Goal: Find specific page/section: Find specific page/section

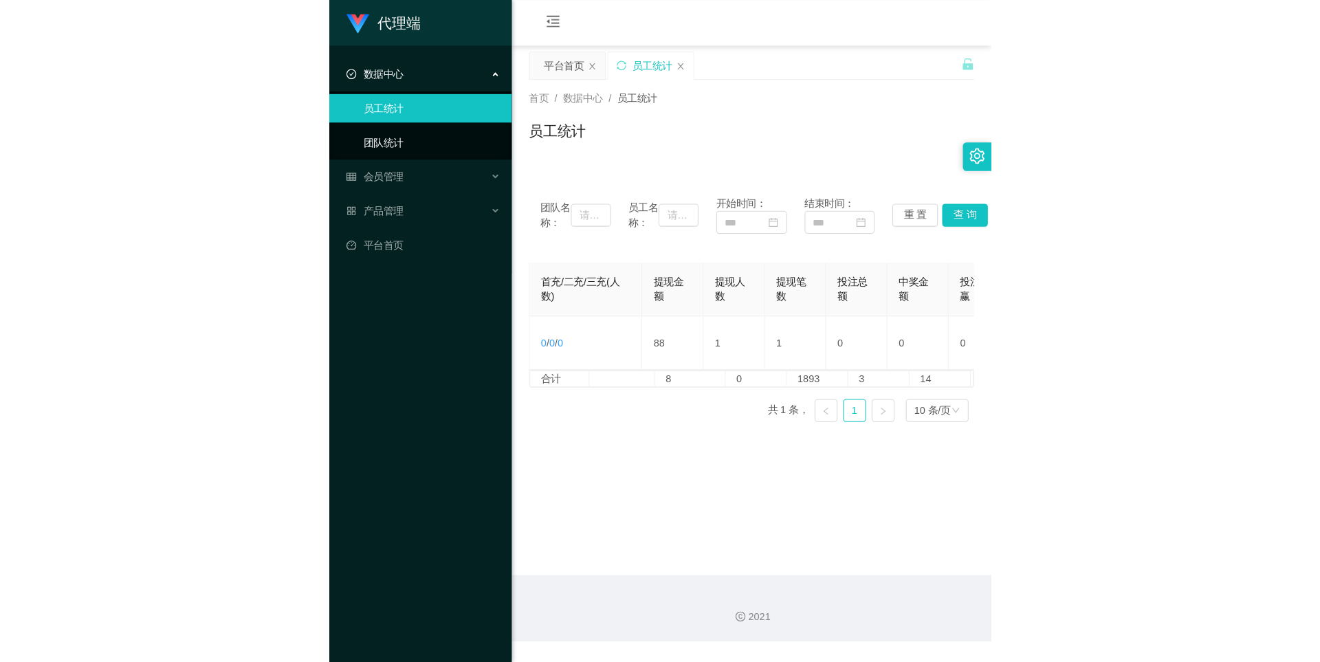
scroll to position [0, 534]
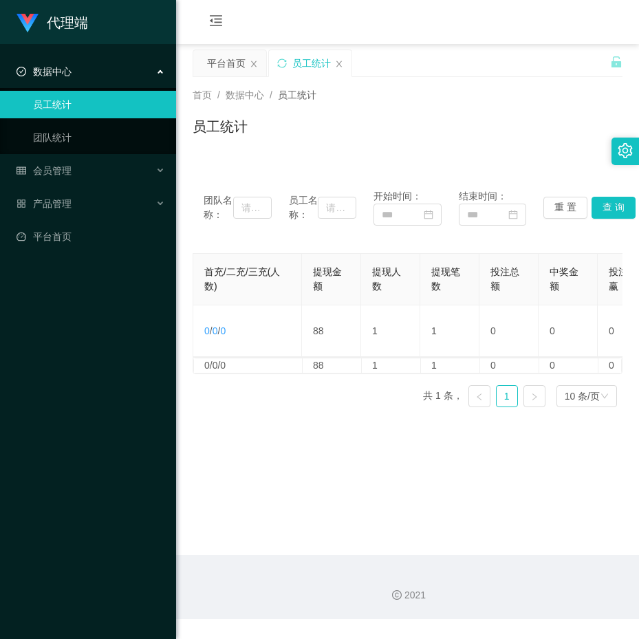
click at [65, 72] on span "数据中心" at bounding box center [44, 71] width 55 height 11
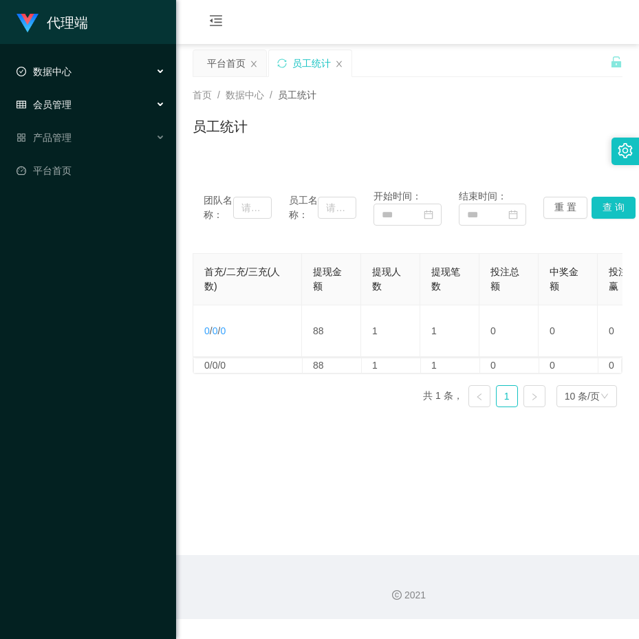
click at [65, 99] on span "会员管理" at bounding box center [44, 104] width 55 height 11
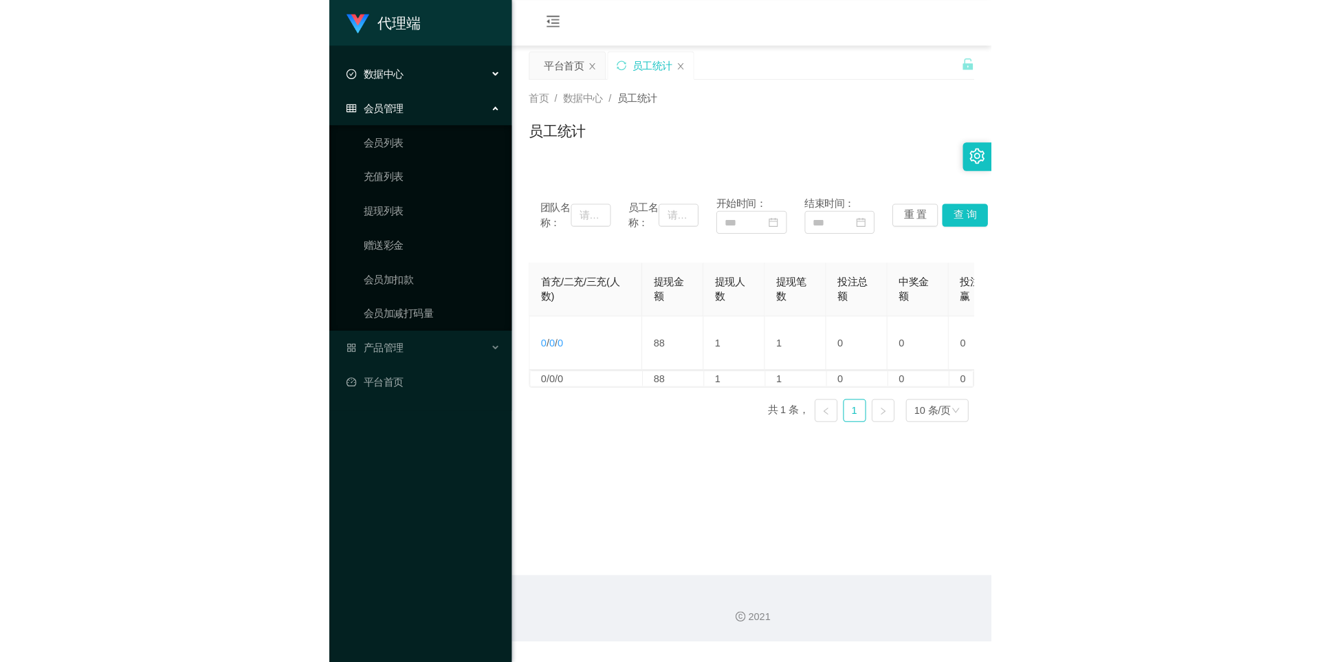
scroll to position [0, 0]
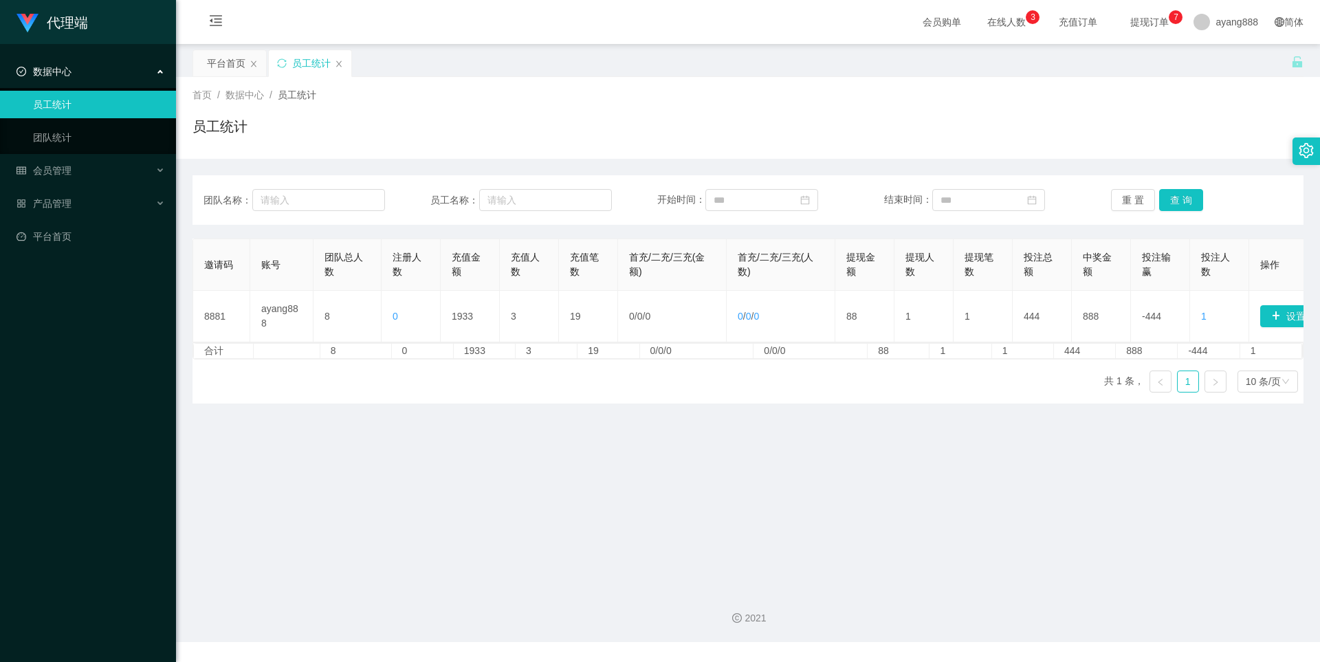
drag, startPoint x: 583, startPoint y: 430, endPoint x: 662, endPoint y: 399, distance: 84.3
click at [629, 412] on main "关闭左侧 关闭右侧 关闭其它 刷新页面 平台首页 员工统计 首页 / 数据中心 / 员工统计 / 员工统计 团队名称： 员工名称： 开始时间： 结束时间： 重…" at bounding box center [748, 311] width 1144 height 534
